Goal: Task Accomplishment & Management: Use online tool/utility

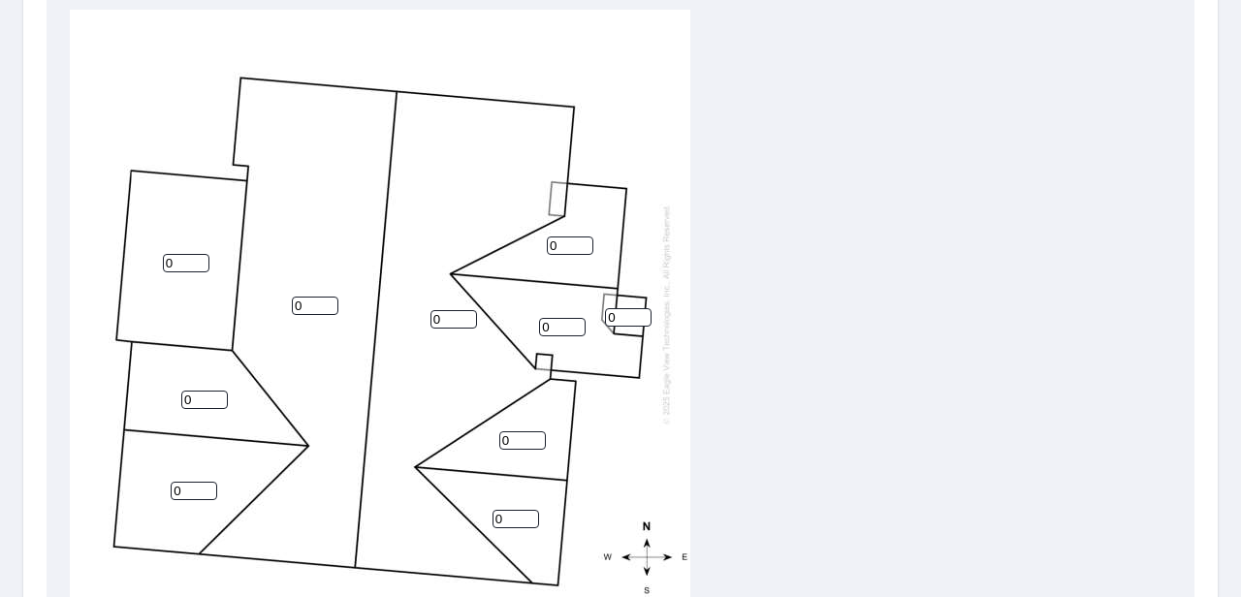
scroll to position [675, 0]
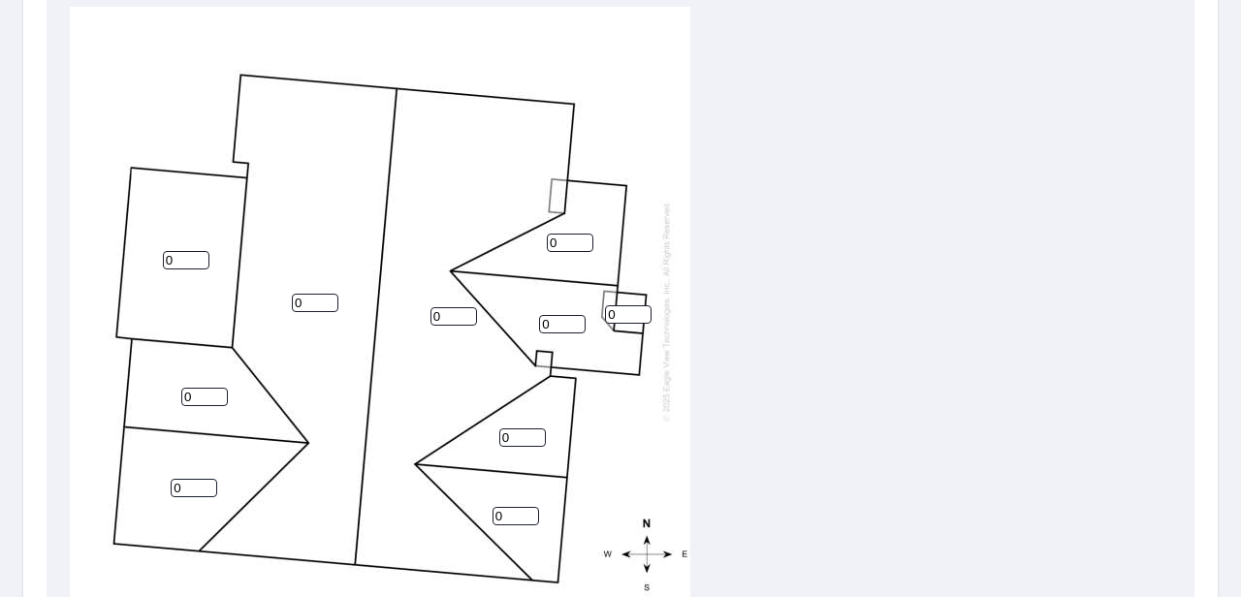
click at [178, 261] on input "0" at bounding box center [186, 260] width 47 height 18
type input "1"
click at [196, 396] on input "0" at bounding box center [204, 397] width 47 height 18
type input "7"
click at [186, 485] on input "0" at bounding box center [194, 488] width 47 height 18
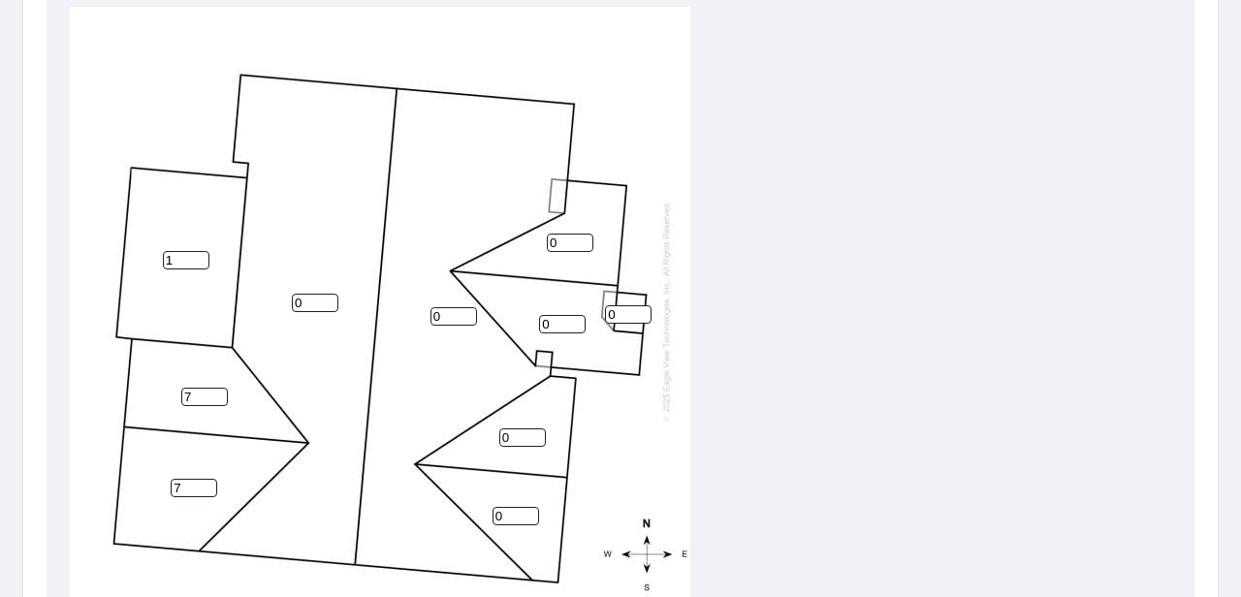
type input "7"
click at [314, 304] on input "0" at bounding box center [315, 303] width 47 height 18
type input "7"
click at [446, 314] on input "0" at bounding box center [454, 316] width 47 height 18
type input "7"
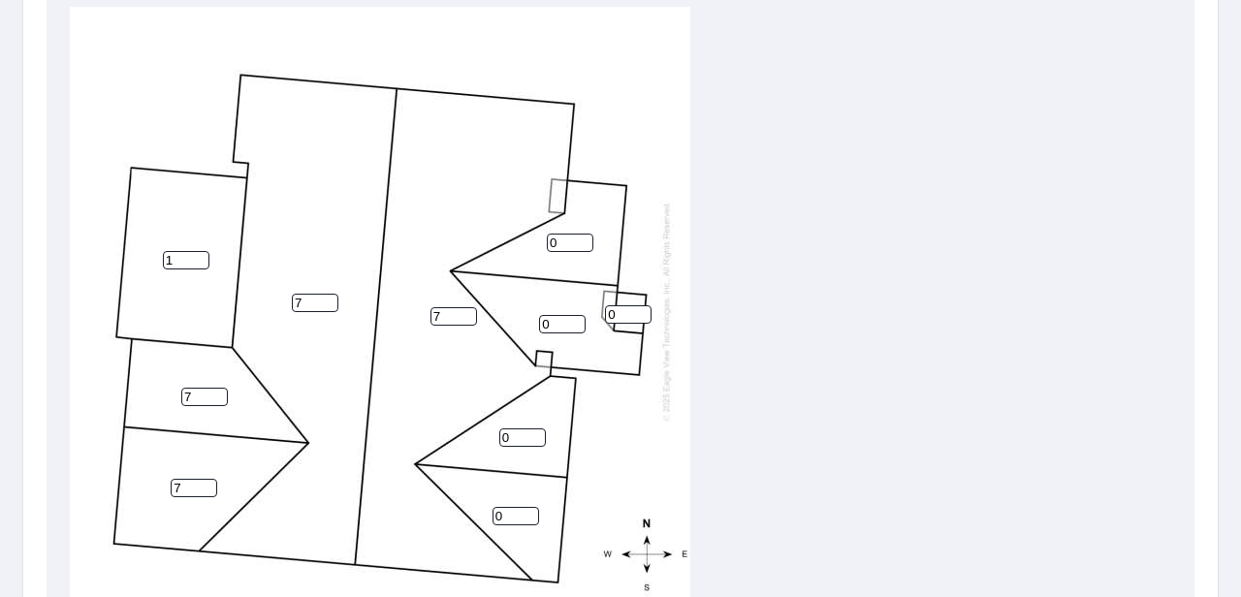
click at [565, 240] on input "0" at bounding box center [570, 243] width 47 height 18
type input "10"
click at [559, 329] on input "0" at bounding box center [562, 324] width 47 height 18
type input "10"
click at [623, 314] on input "0" at bounding box center [628, 314] width 47 height 18
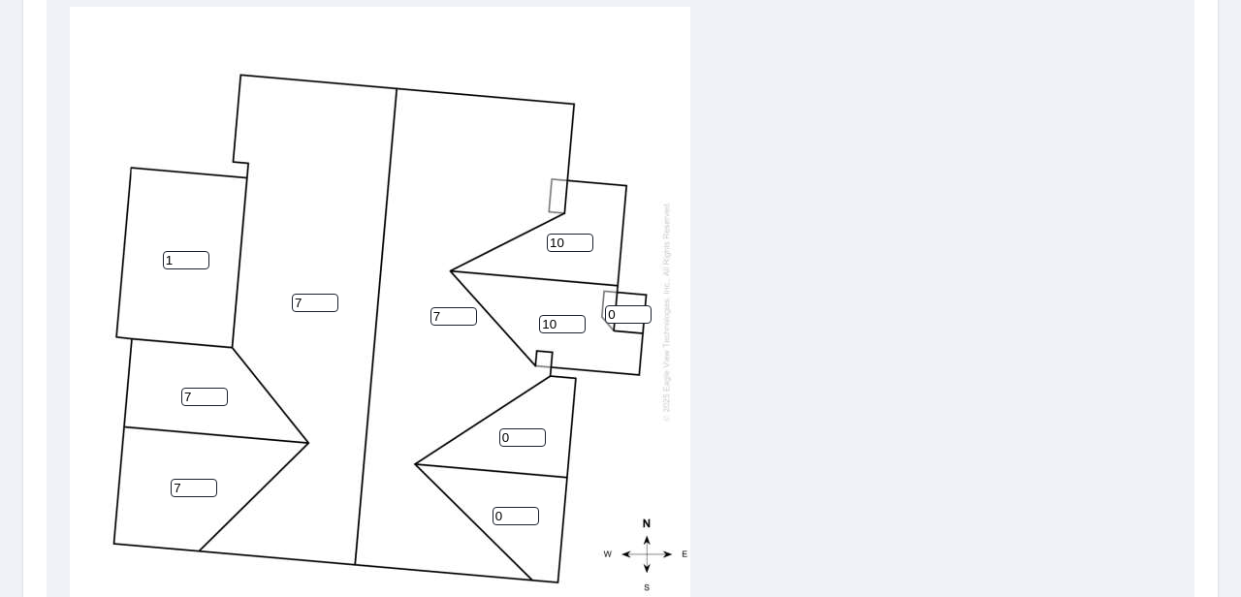
click at [524, 432] on input "0" at bounding box center [522, 438] width 47 height 18
type input "7"
click at [514, 514] on input "0" at bounding box center [516, 516] width 47 height 18
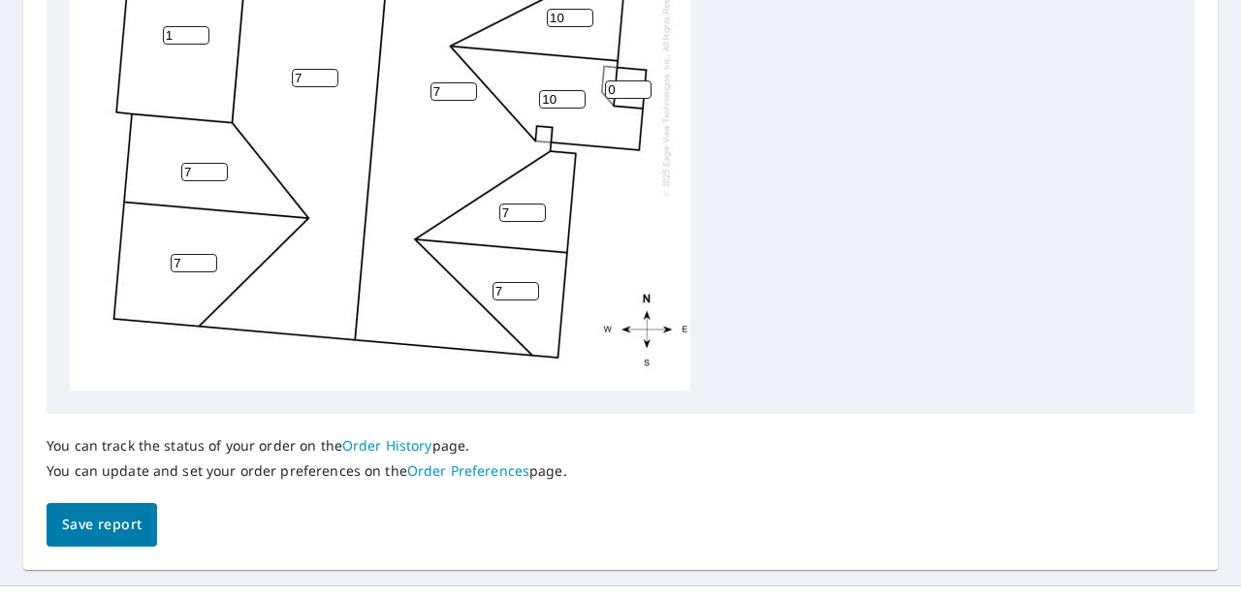
scroll to position [898, 0]
type input "7"
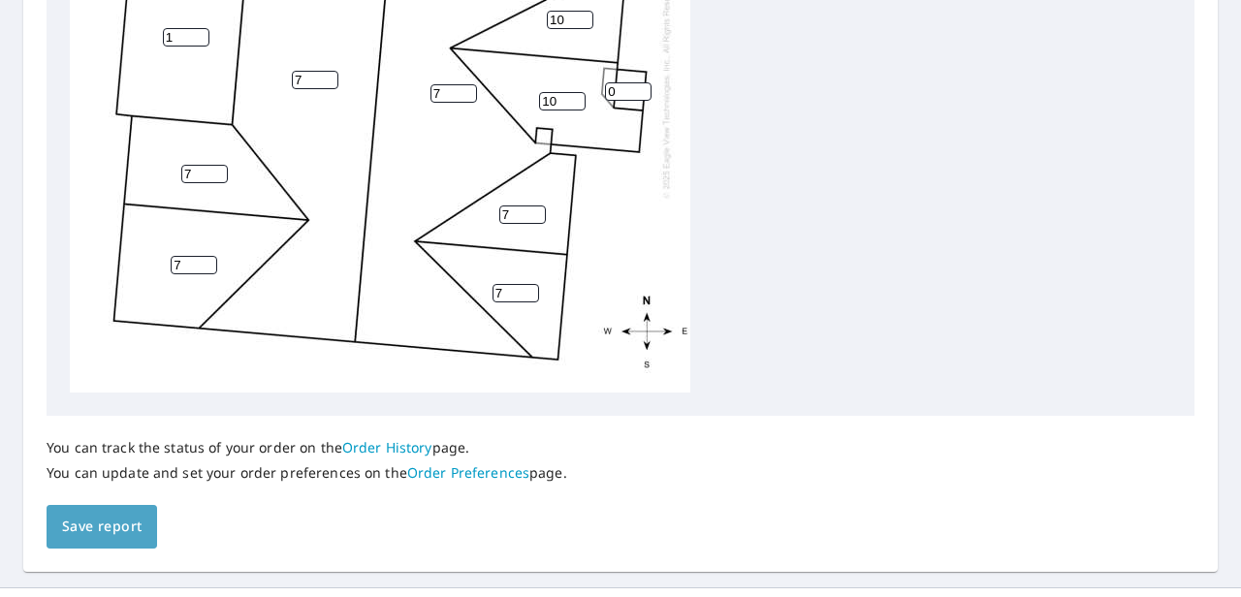
click at [127, 523] on span "Save report" at bounding box center [102, 527] width 80 height 24
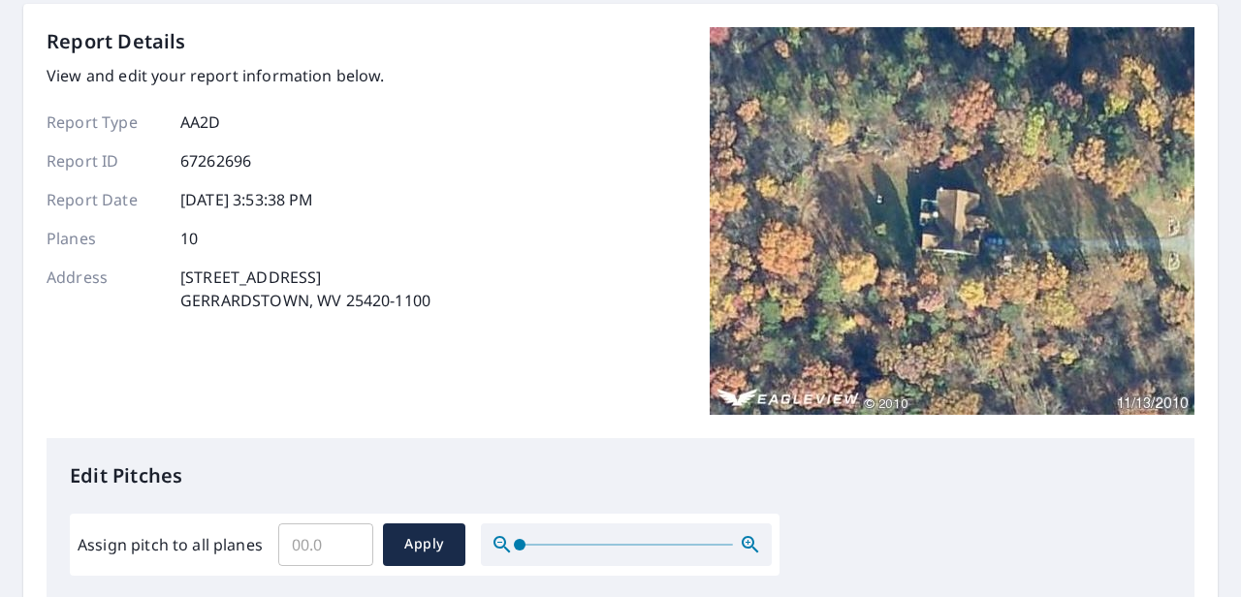
scroll to position [0, 0]
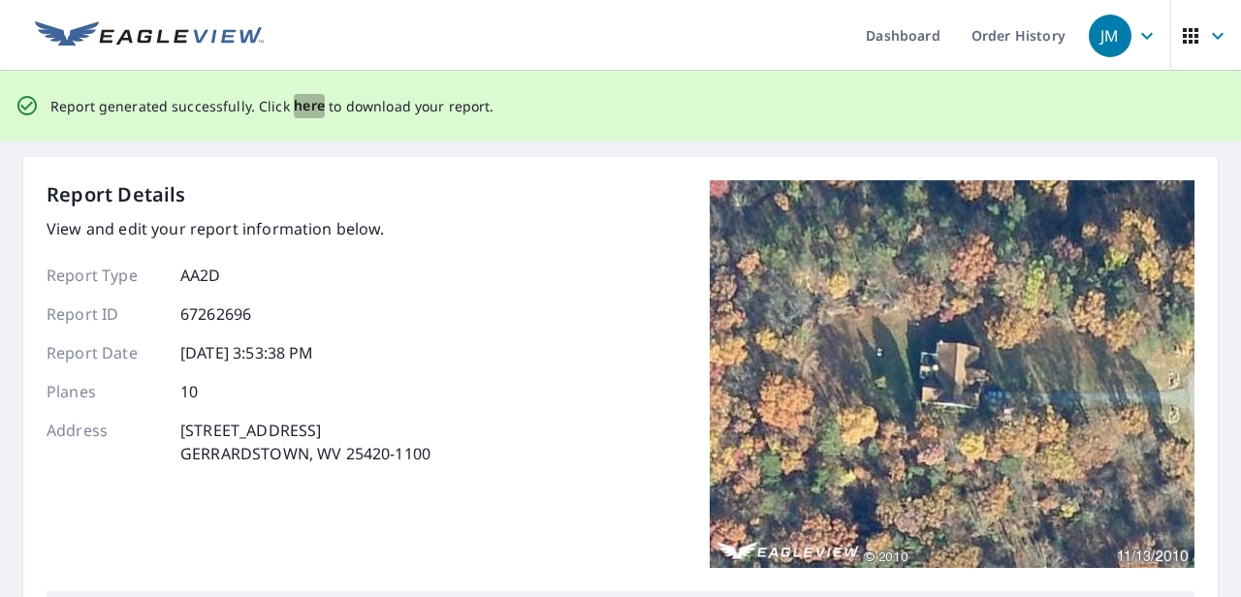
click at [310, 112] on span "here" at bounding box center [310, 106] width 32 height 24
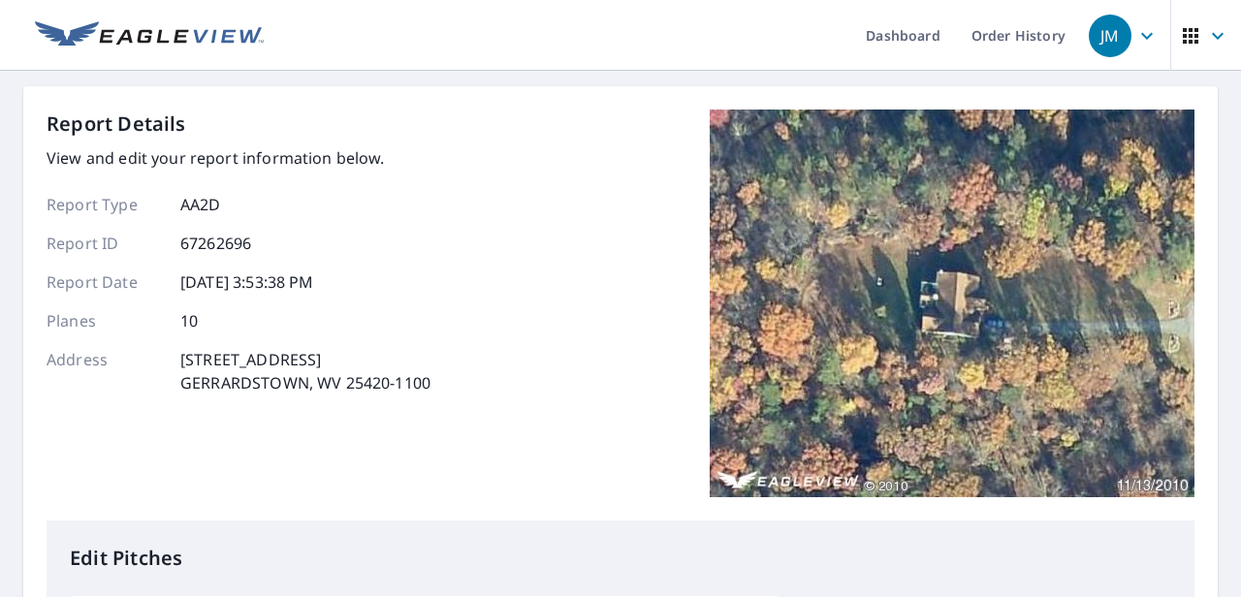
click at [569, 38] on ul "Dashboard Order History" at bounding box center [678, 35] width 806 height 71
click at [568, 247] on div "Report Details View and edit your report information below. Report Type AA2D Re…" at bounding box center [621, 315] width 1148 height 411
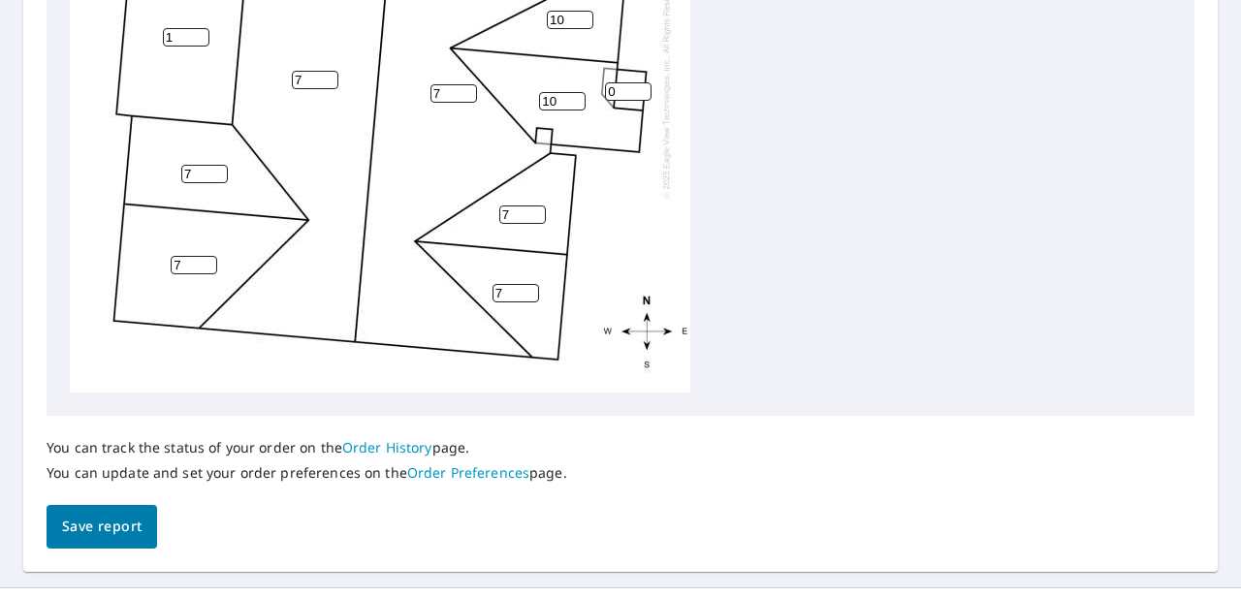
scroll to position [910, 0]
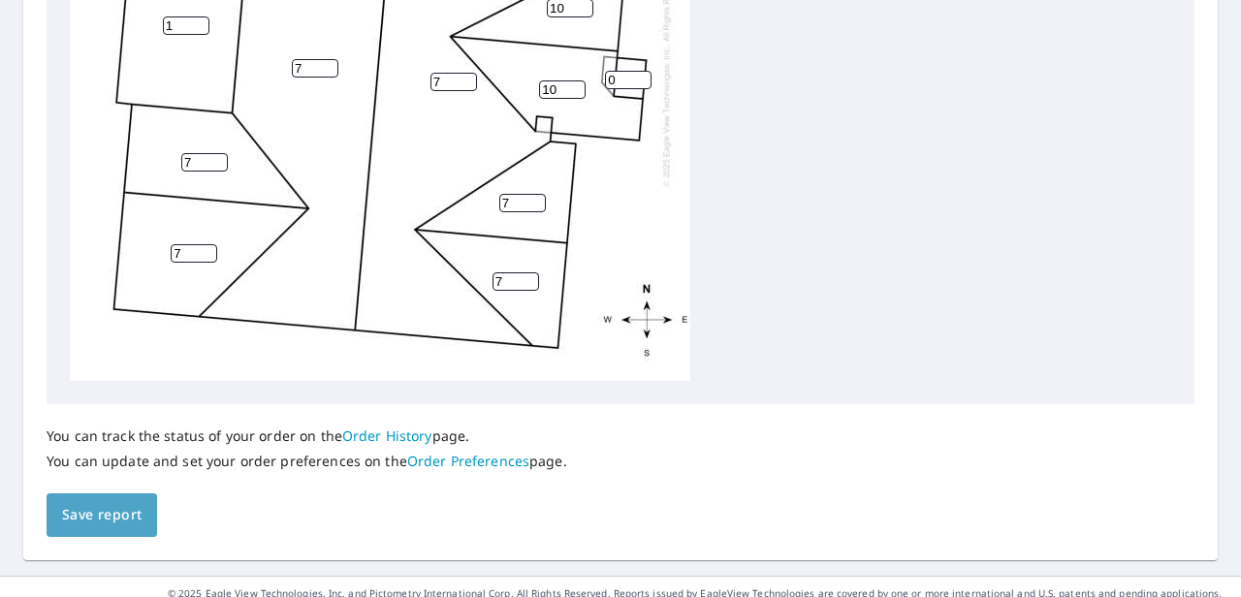
click at [112, 510] on span "Save report" at bounding box center [102, 515] width 80 height 24
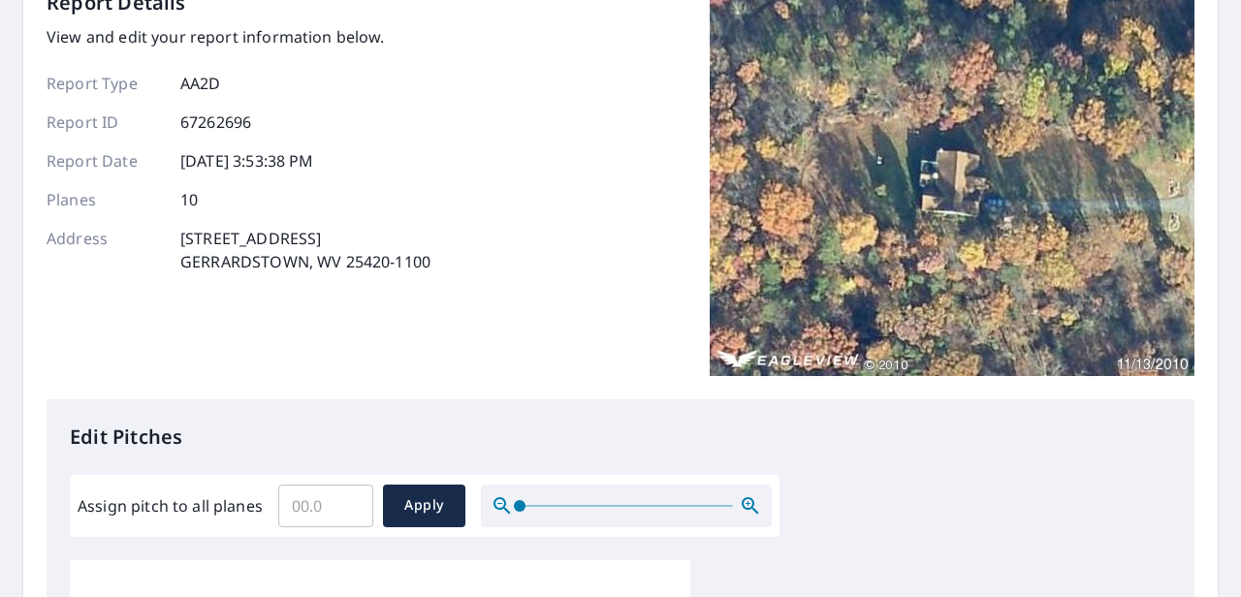
scroll to position [0, 0]
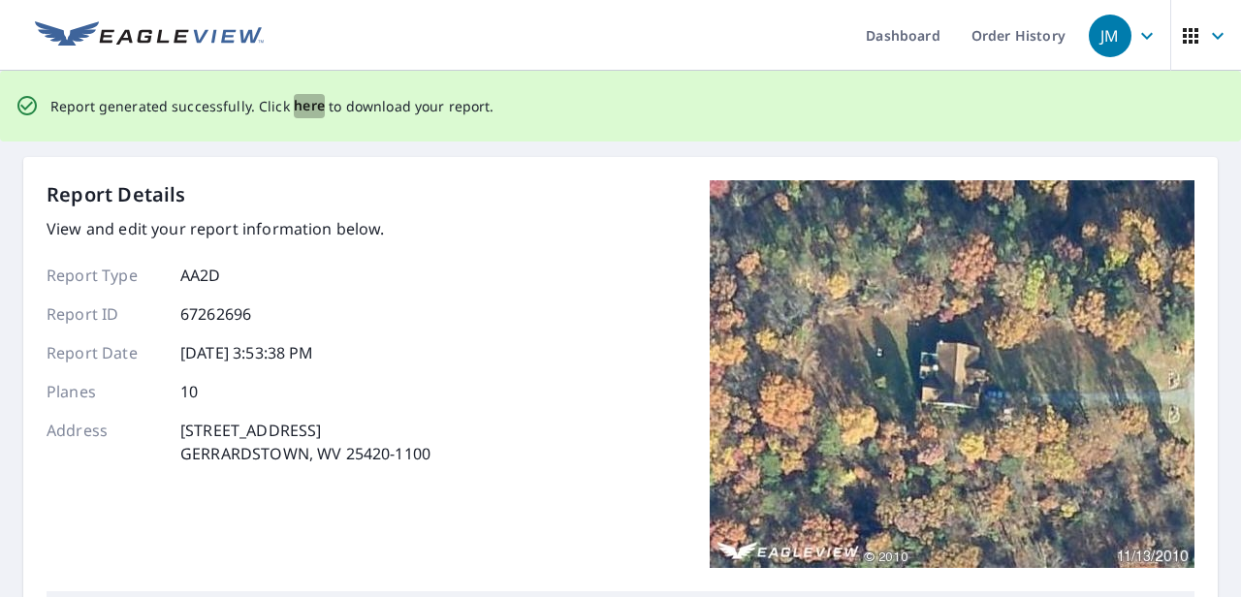
click at [301, 105] on span "here" at bounding box center [310, 106] width 32 height 24
